Goal: Information Seeking & Learning: Learn about a topic

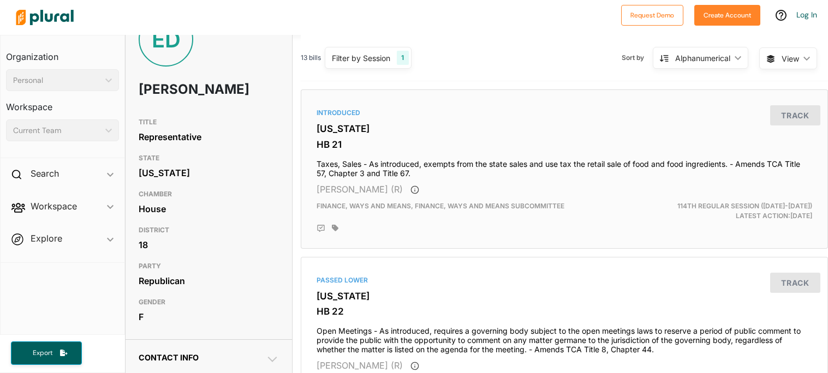
scroll to position [39, 0]
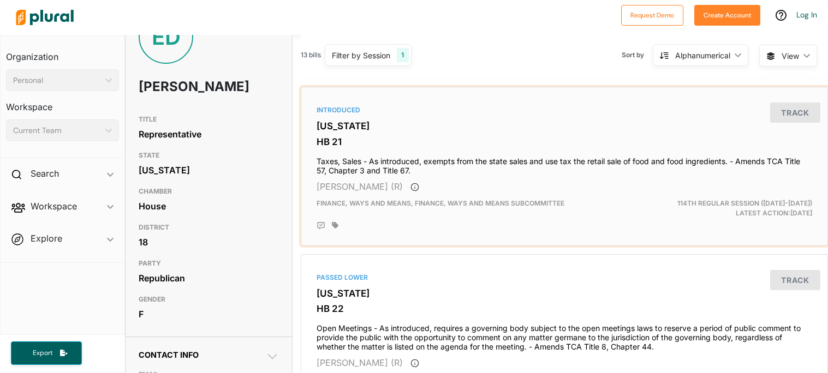
click at [383, 162] on h4 "Taxes, Sales - As introduced, exempts from the state sales and use tax the reta…" at bounding box center [565, 164] width 496 height 24
